Goal: Transaction & Acquisition: Book appointment/travel/reservation

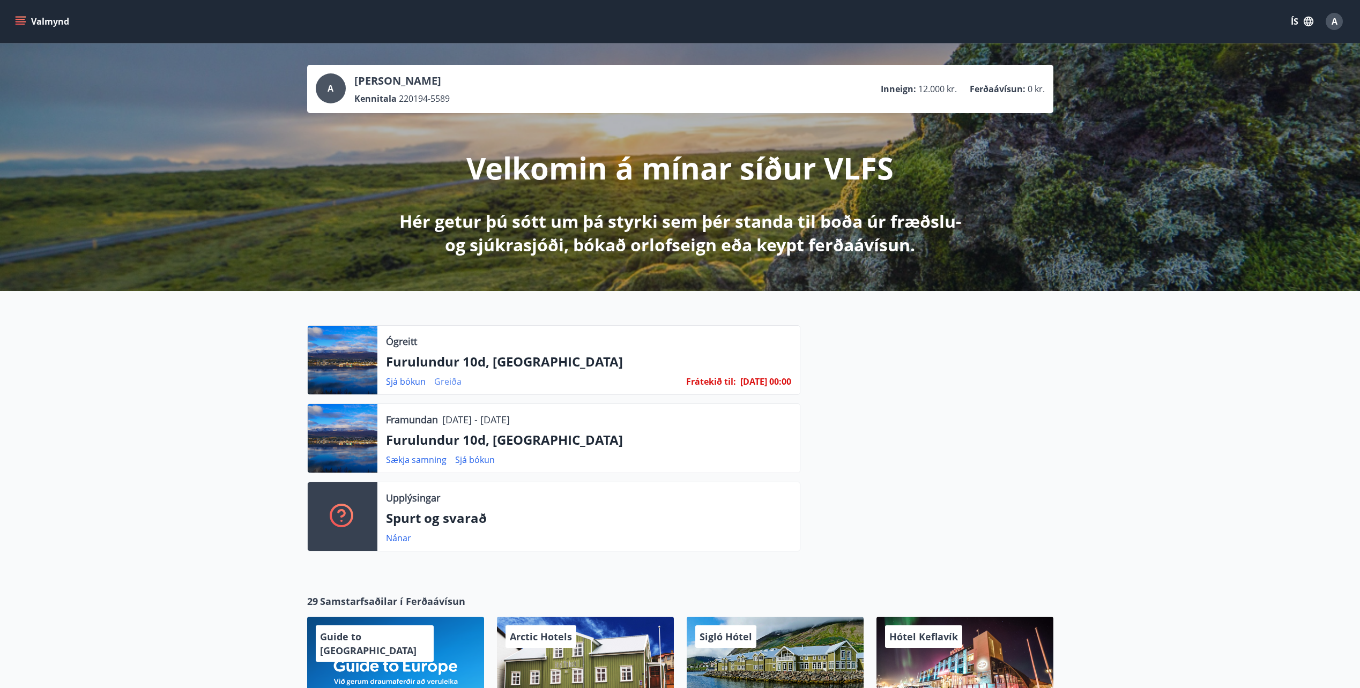
click at [446, 381] on link "Greiða" at bounding box center [447, 382] width 27 height 12
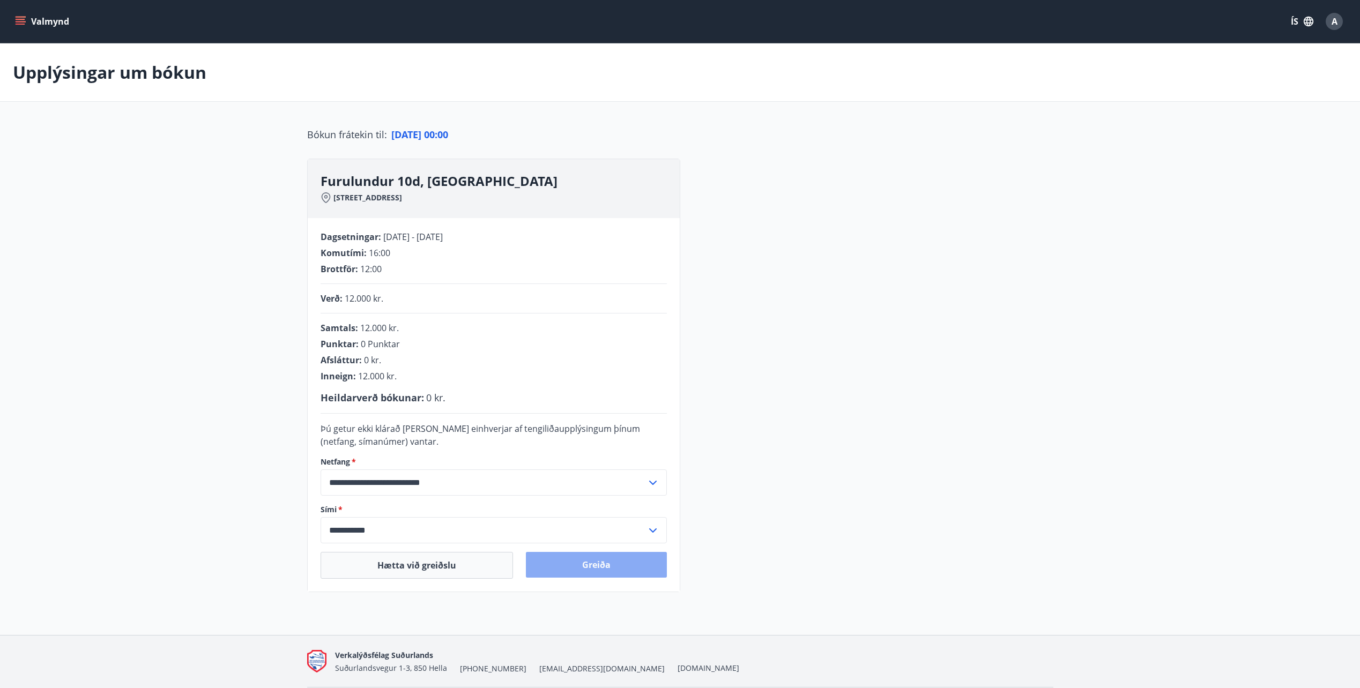
click at [614, 570] on button "Greiða" at bounding box center [596, 565] width 141 height 26
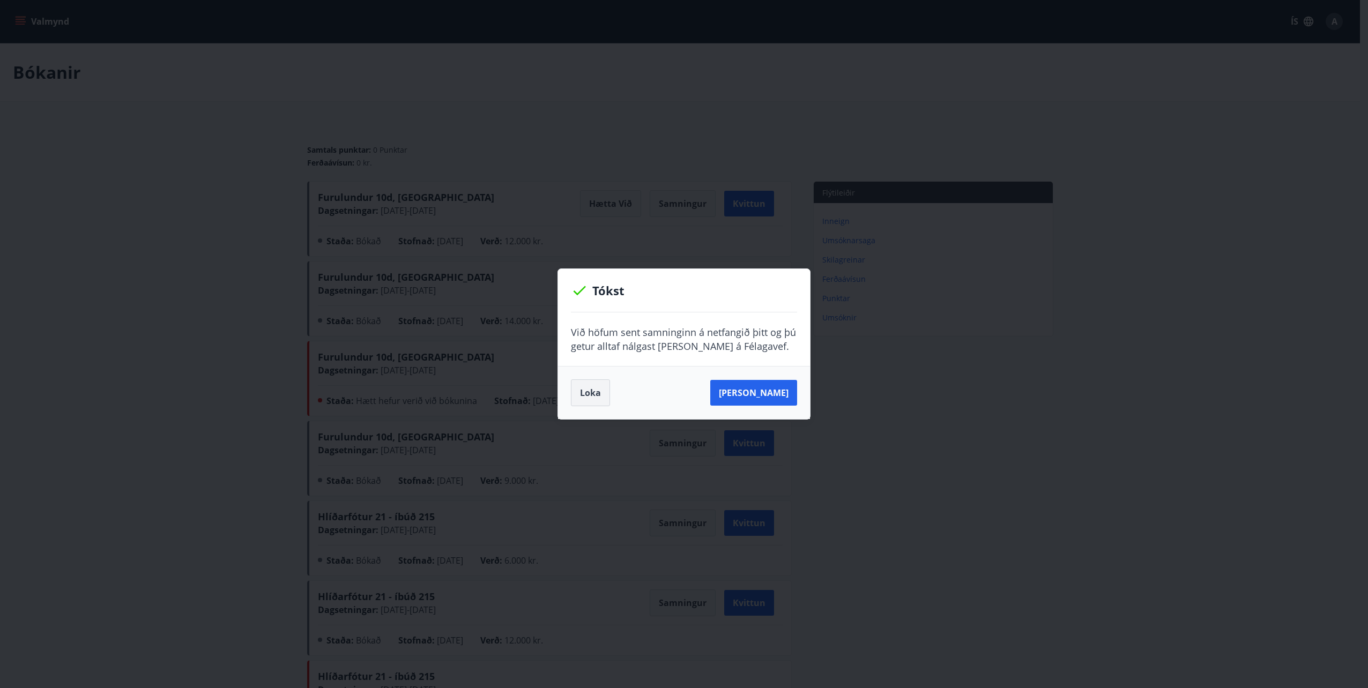
click at [598, 391] on button "Loka" at bounding box center [590, 393] width 39 height 27
